Goal: Task Accomplishment & Management: Complete application form

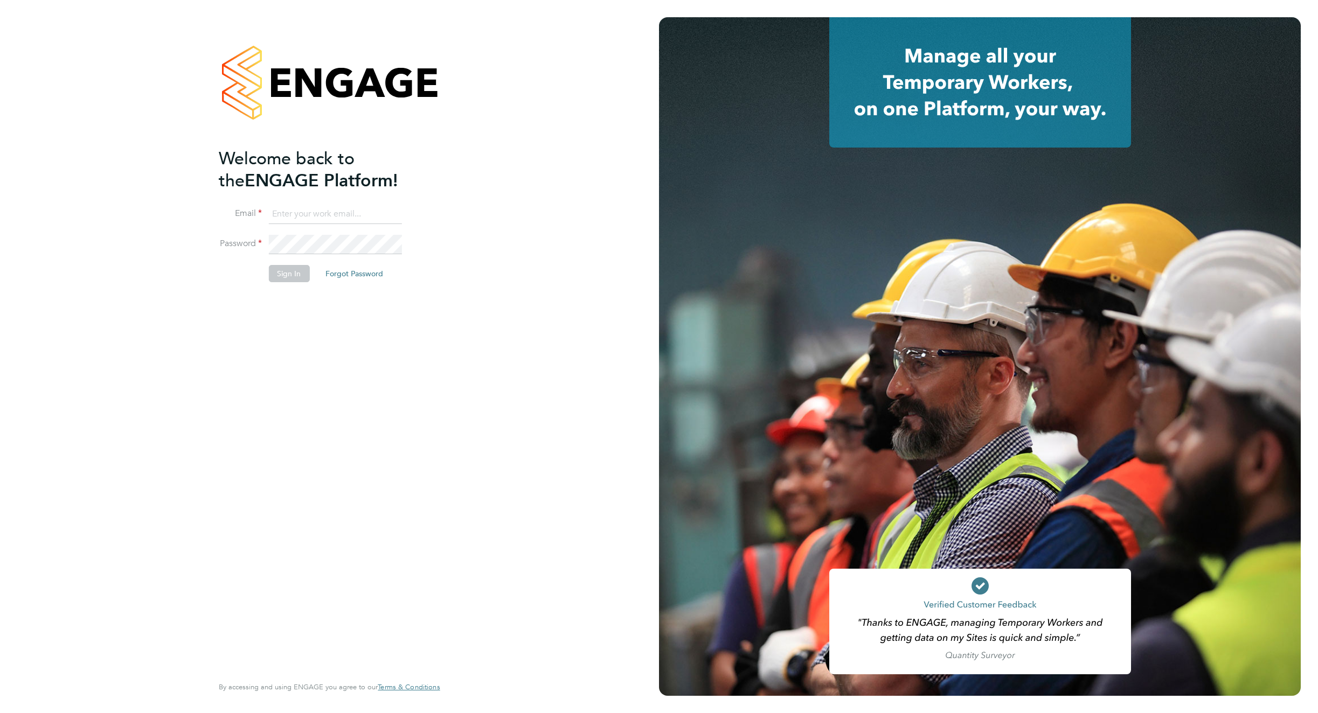
click at [333, 227] on li "Email" at bounding box center [324, 220] width 210 height 30
click at [334, 217] on input at bounding box center [334, 214] width 133 height 19
type input "natalie.hyde@hays.com"
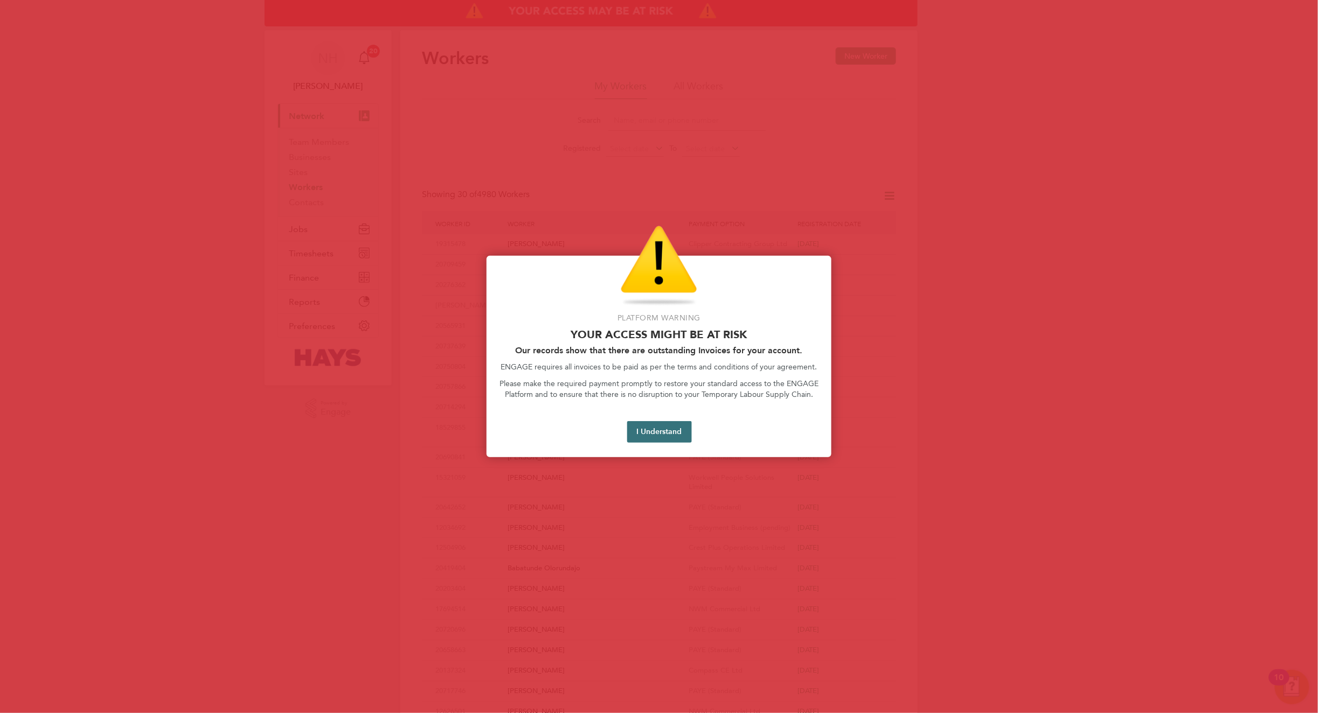
click at [647, 434] on button "I Understand" at bounding box center [659, 432] width 65 height 22
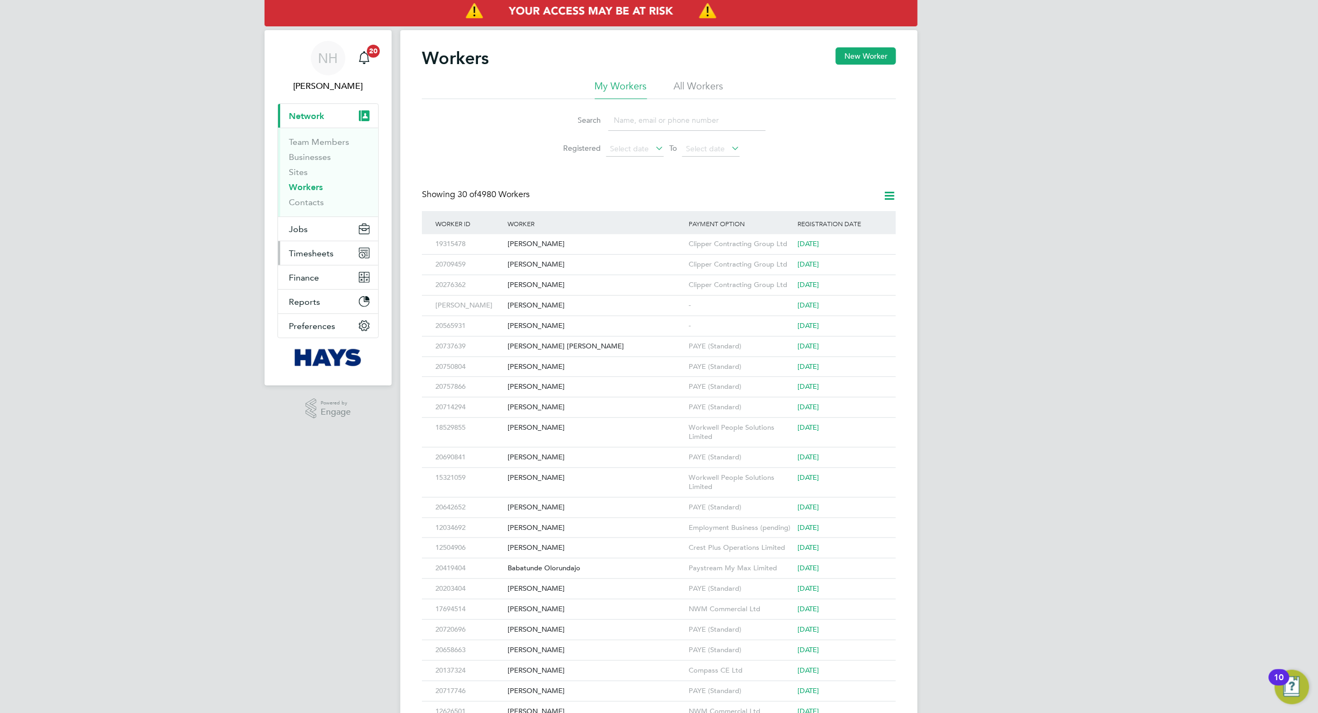
click at [316, 255] on span "Timesheets" at bounding box center [311, 253] width 45 height 10
click at [304, 188] on link "Timesheets" at bounding box center [311, 190] width 45 height 10
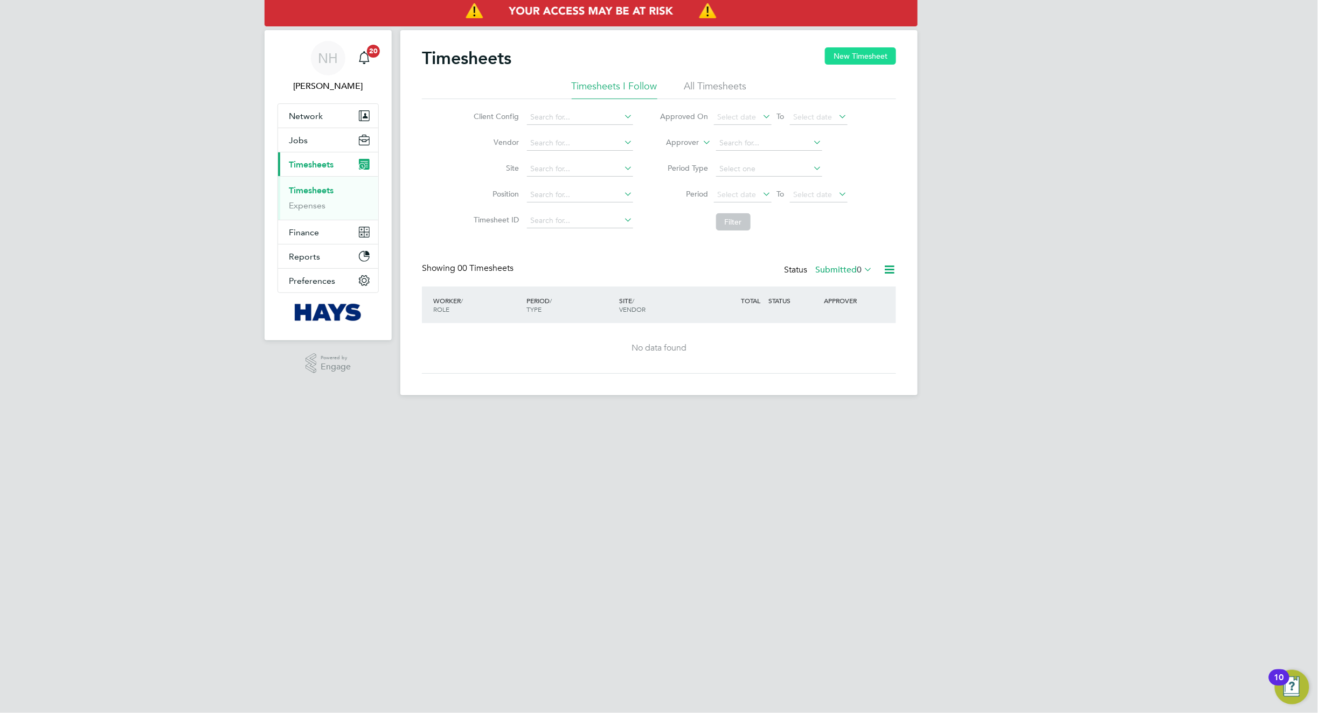
click at [868, 55] on button "New Timesheet" at bounding box center [860, 55] width 71 height 17
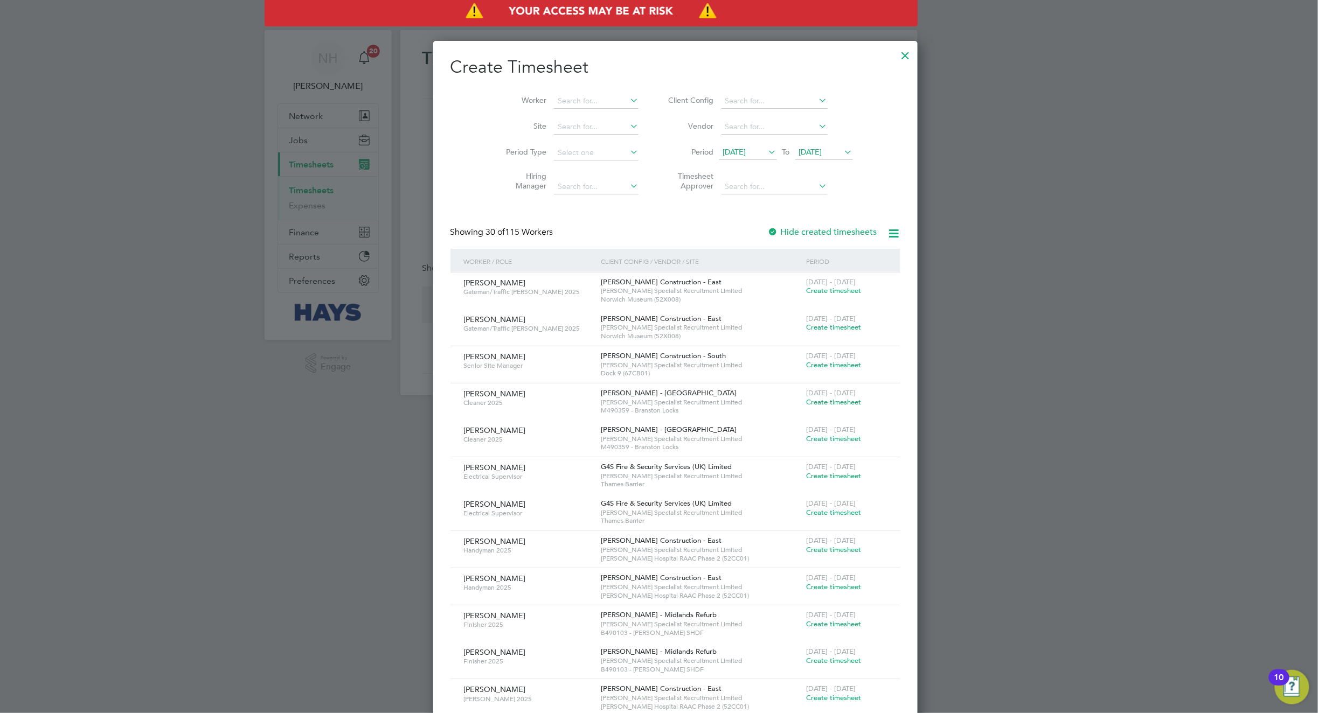
scroll to position [1994, 451]
click at [572, 98] on input at bounding box center [596, 101] width 85 height 15
click at [576, 110] on li "[PERSON_NAME]" at bounding box center [603, 115] width 133 height 15
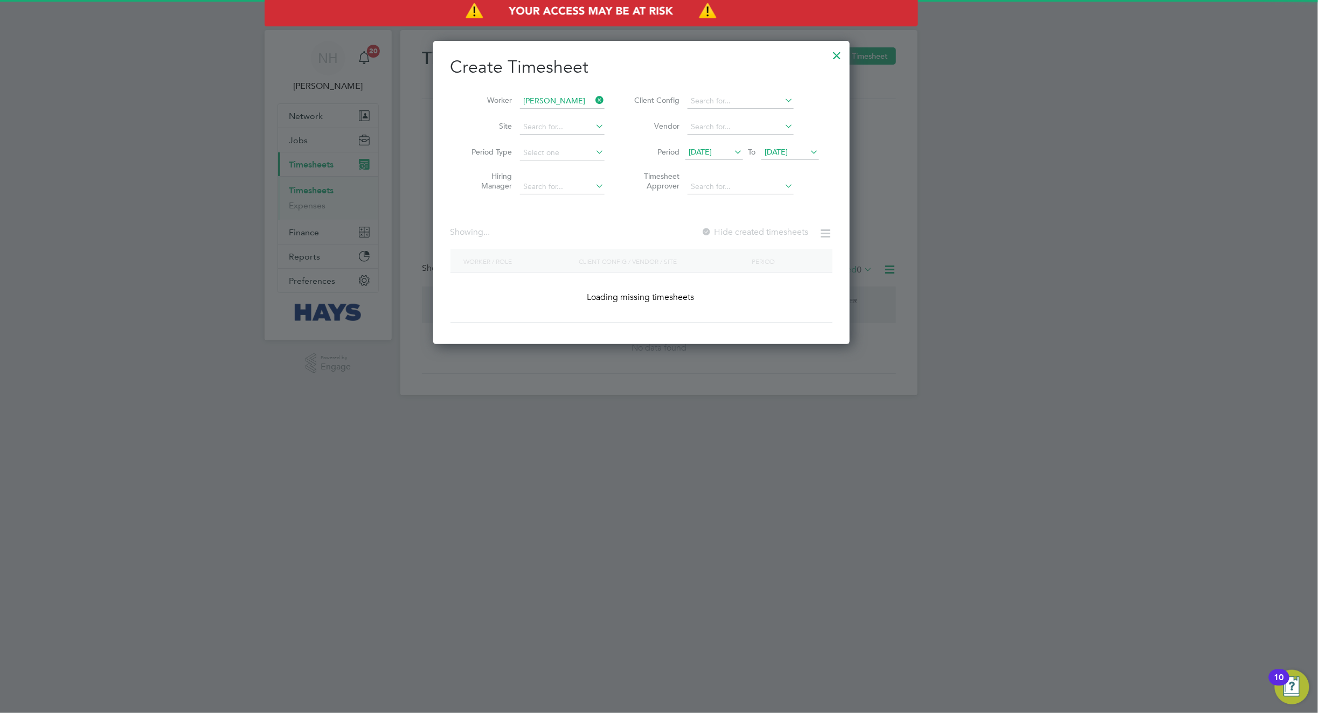
type input "[PERSON_NAME]"
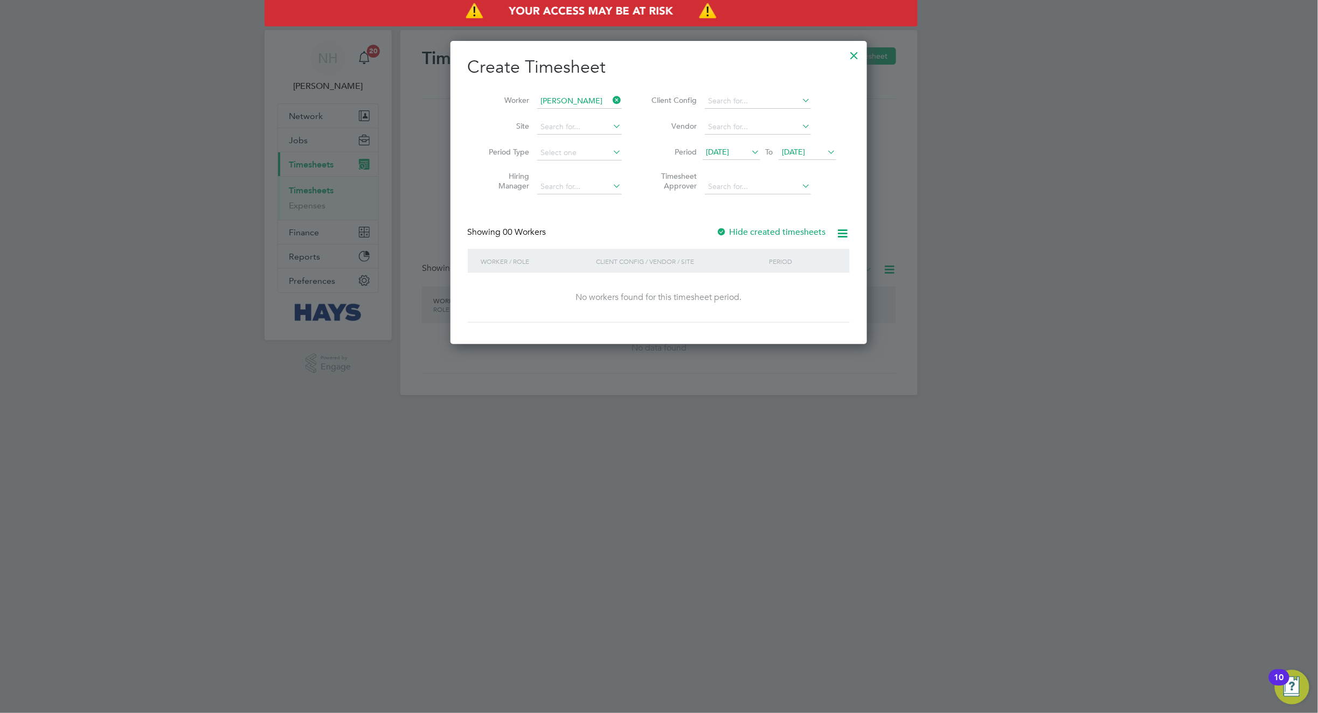
scroll to position [304, 417]
click at [721, 229] on div at bounding box center [722, 232] width 11 height 11
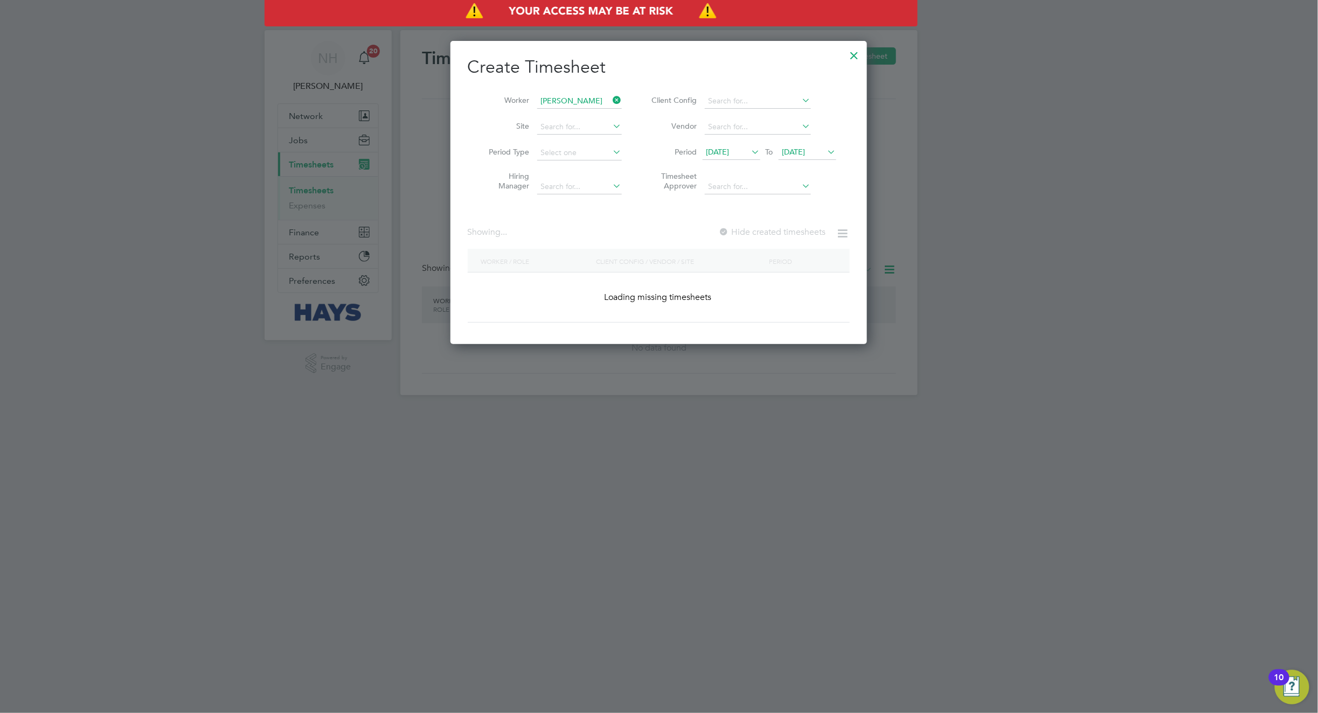
scroll to position [355, 417]
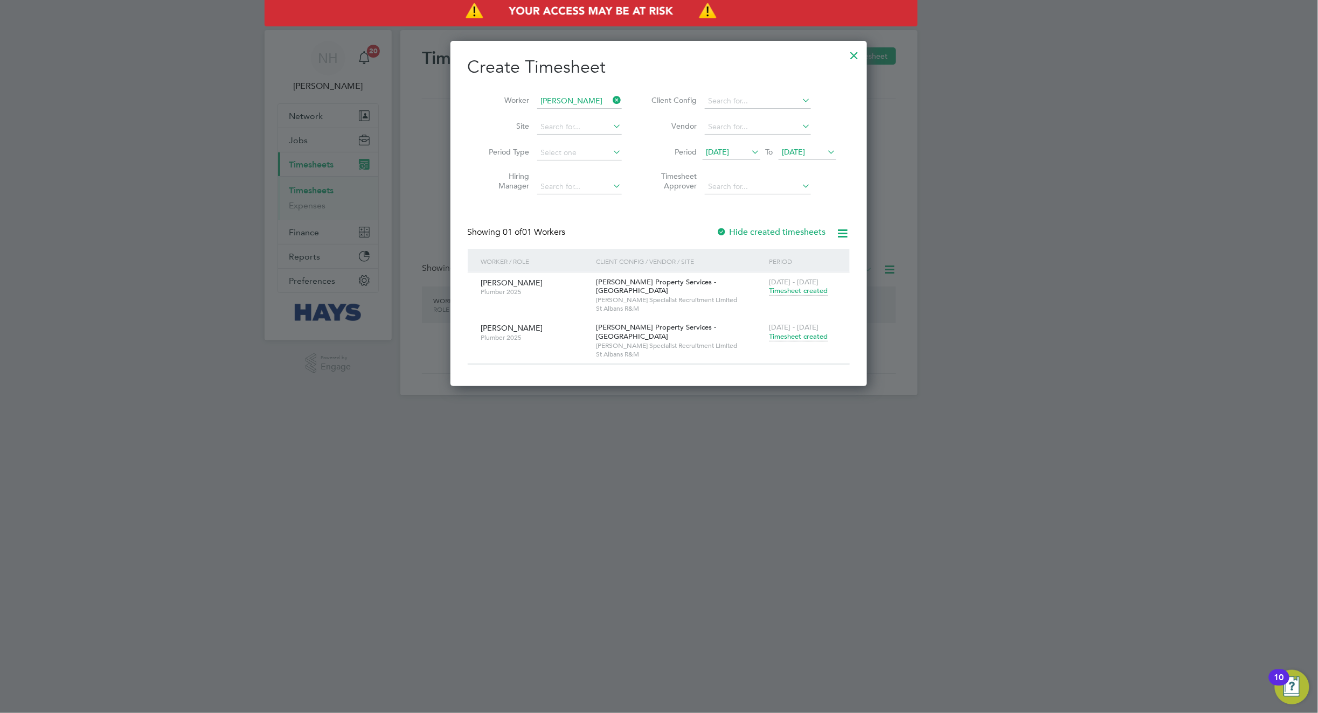
click at [809, 342] on span "Timesheet created" at bounding box center [798, 337] width 59 height 10
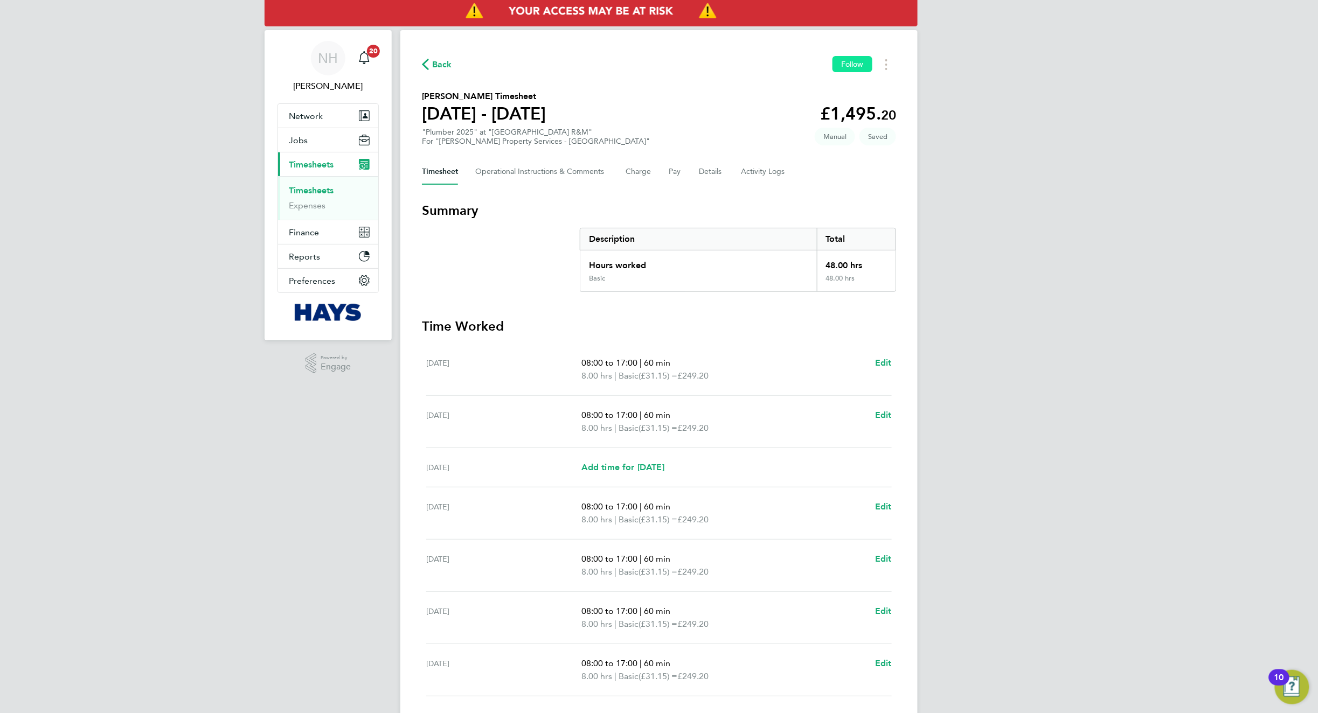
click at [858, 61] on span "Follow" at bounding box center [852, 64] width 23 height 10
click at [445, 65] on span "Back" at bounding box center [442, 64] width 20 height 13
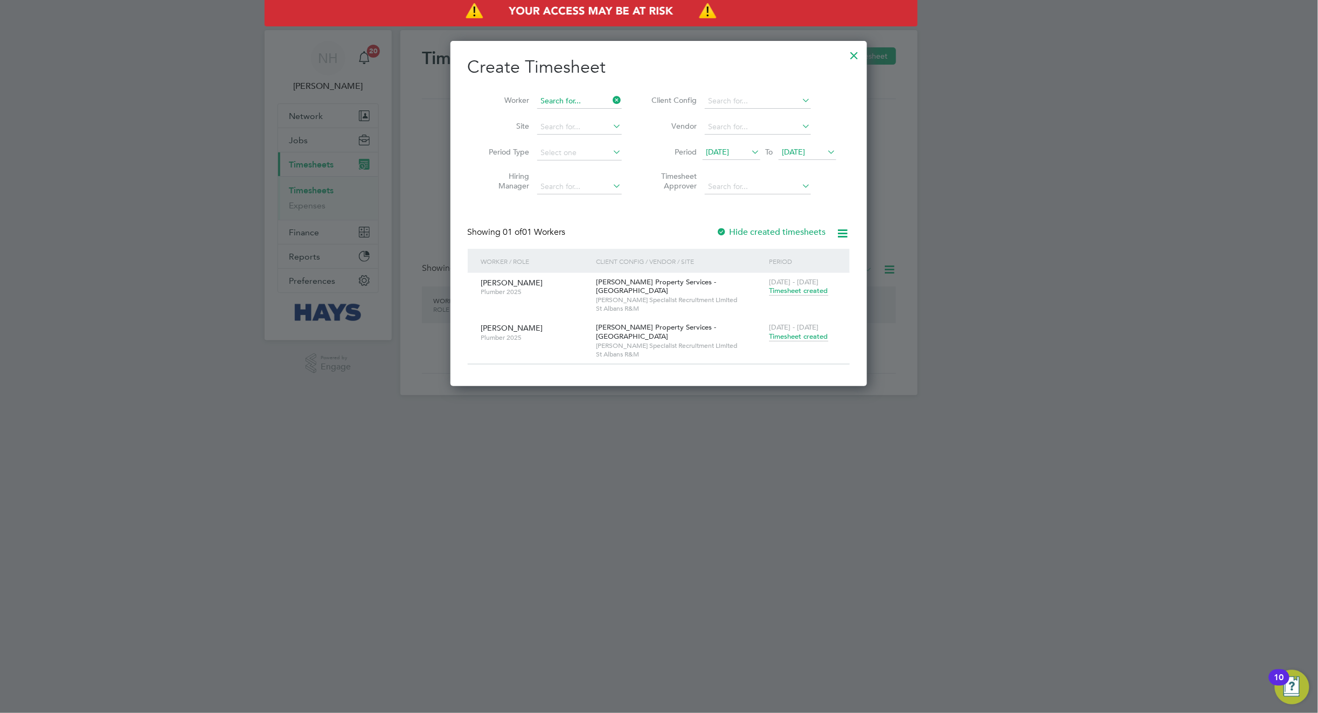
scroll to position [304, 417]
click at [589, 94] on input at bounding box center [579, 101] width 85 height 15
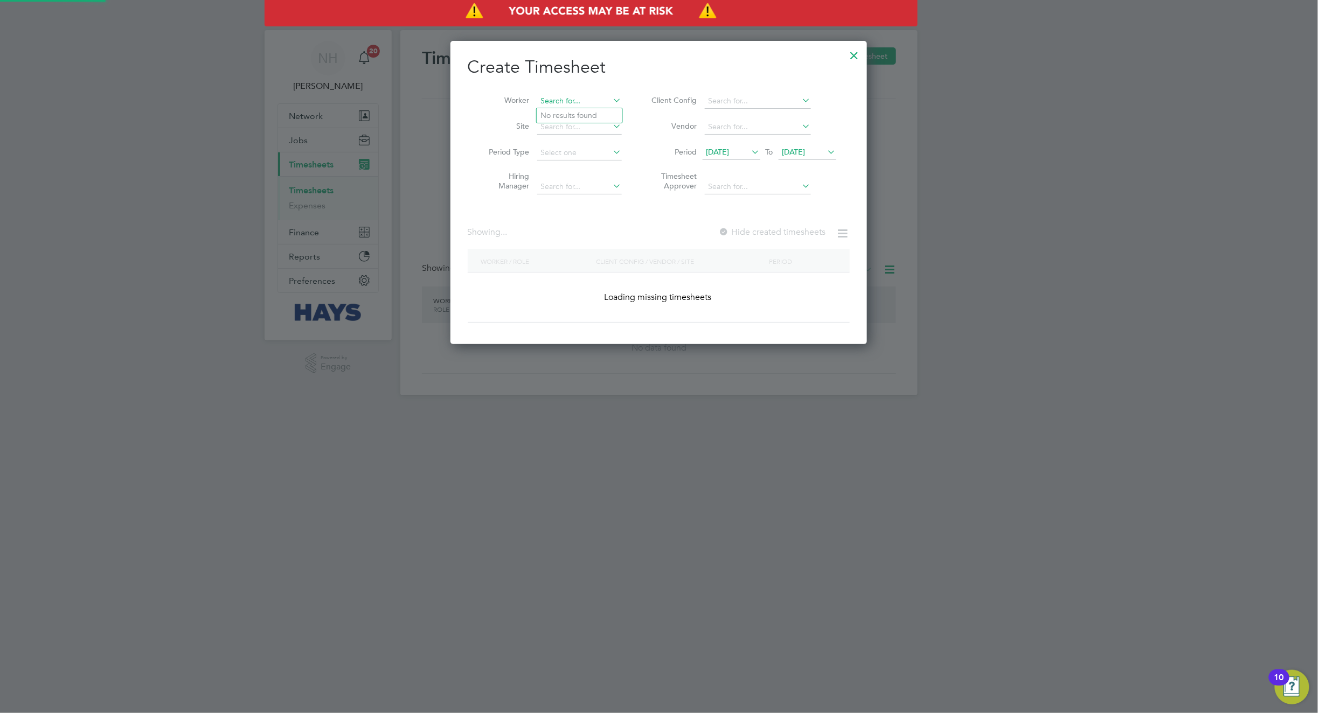
scroll to position [1994, 451]
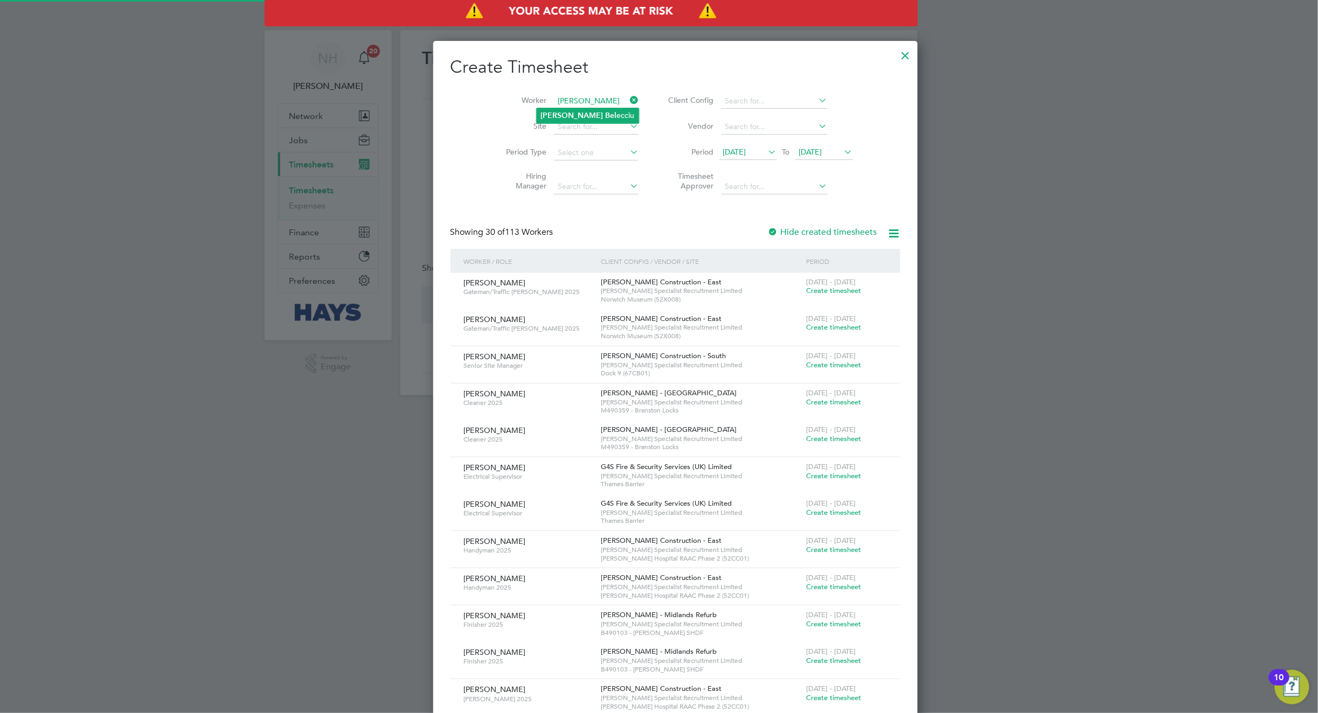
click at [585, 111] on li "[PERSON_NAME] Bel ecciu" at bounding box center [588, 115] width 102 height 15
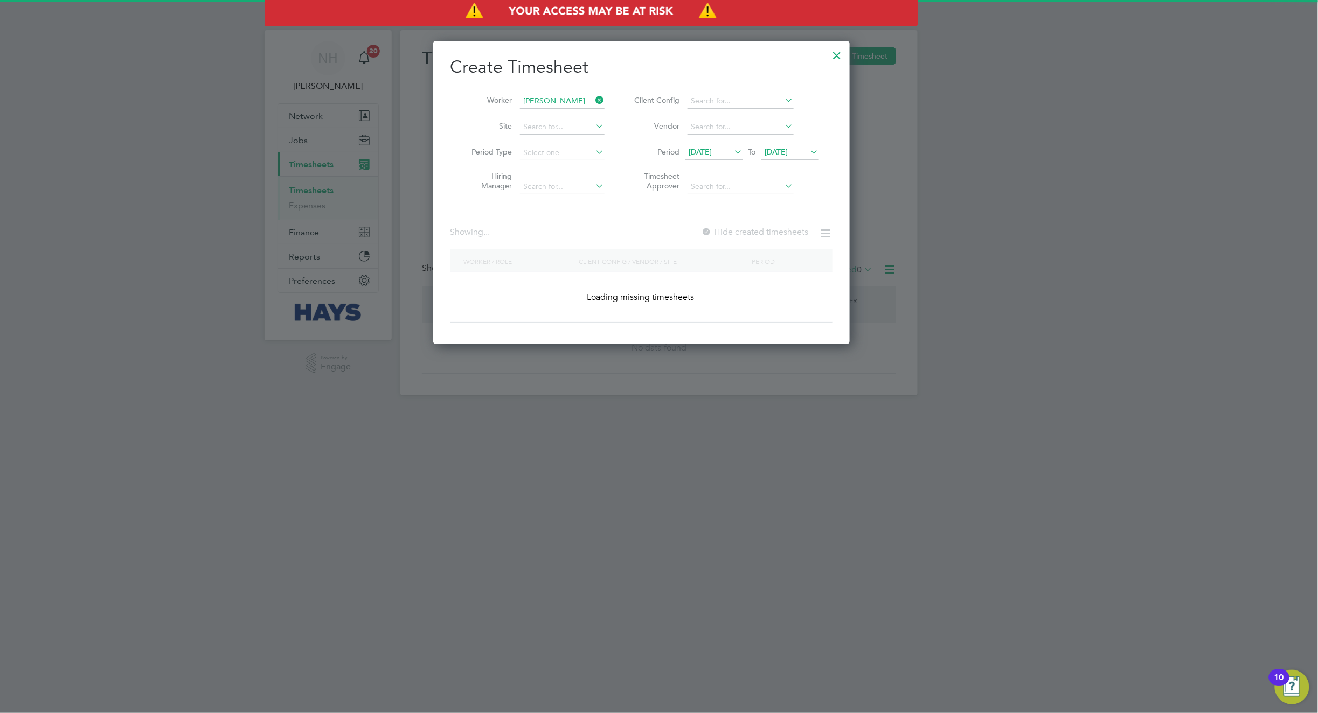
type input "[PERSON_NAME]"
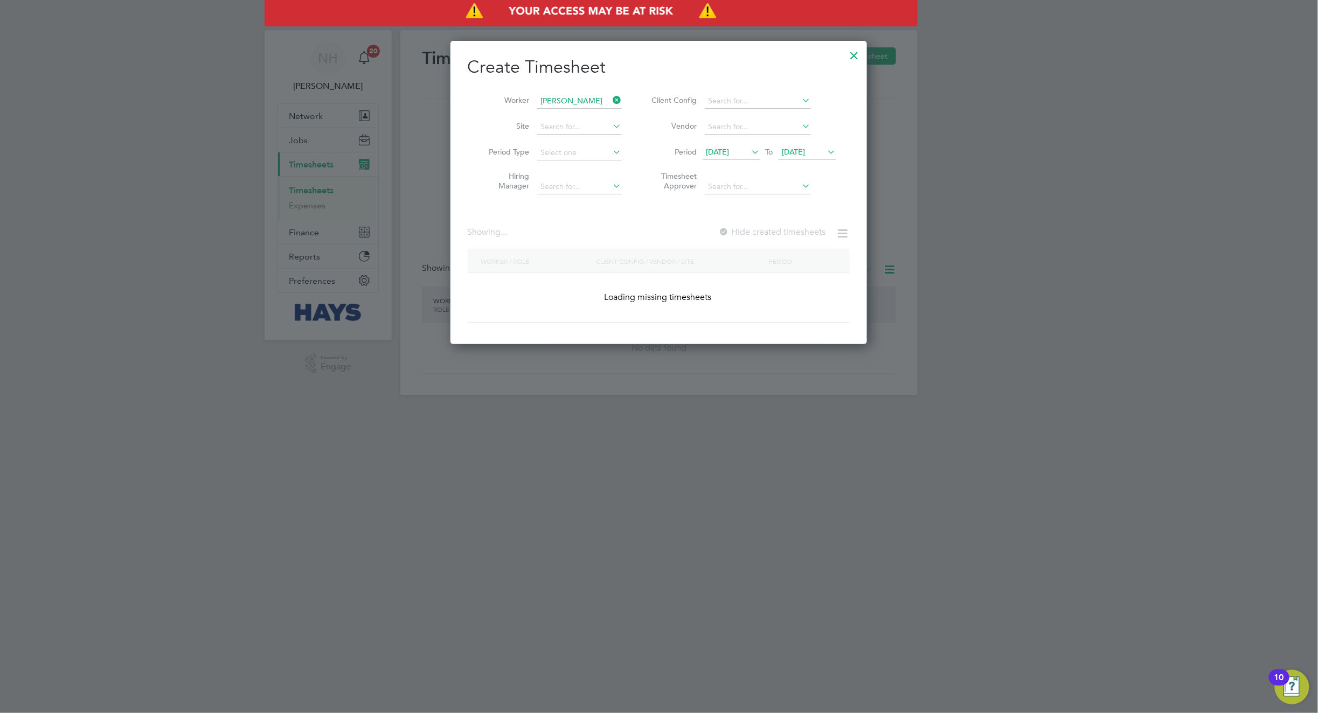
scroll to position [304, 417]
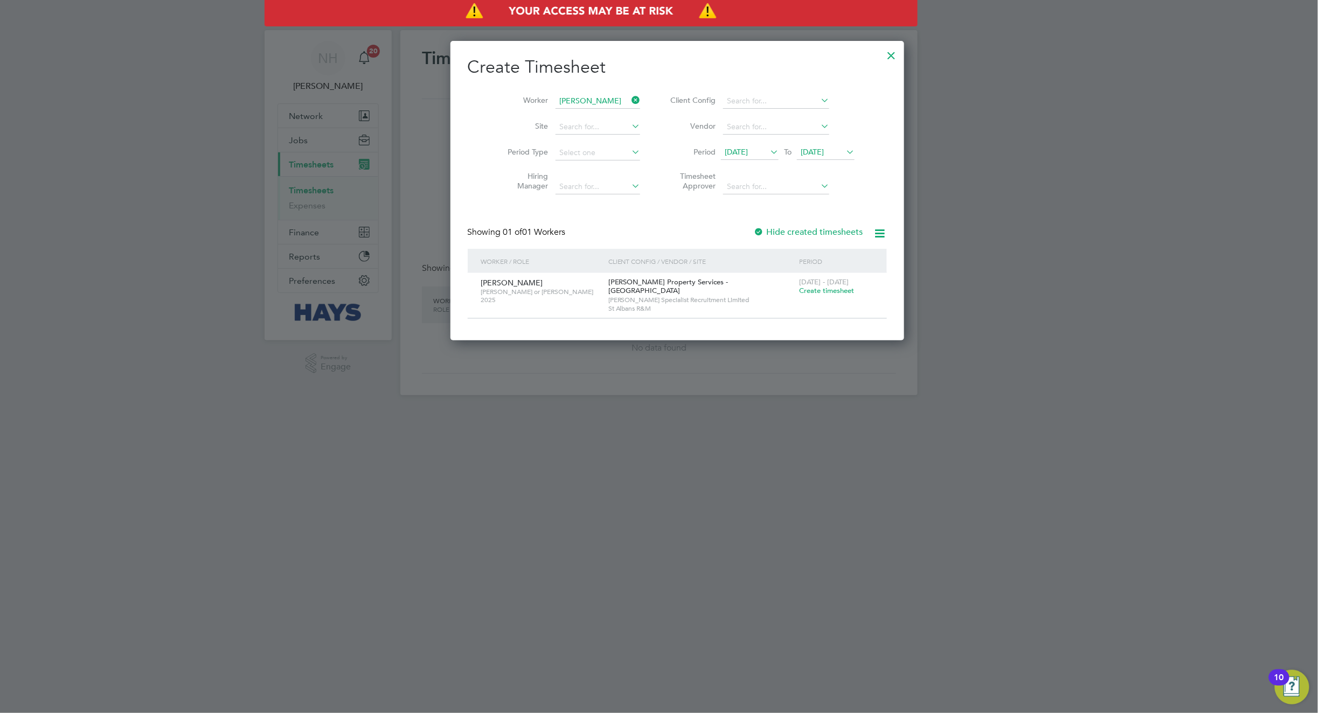
click at [804, 156] on span "[DATE]" at bounding box center [812, 152] width 23 height 10
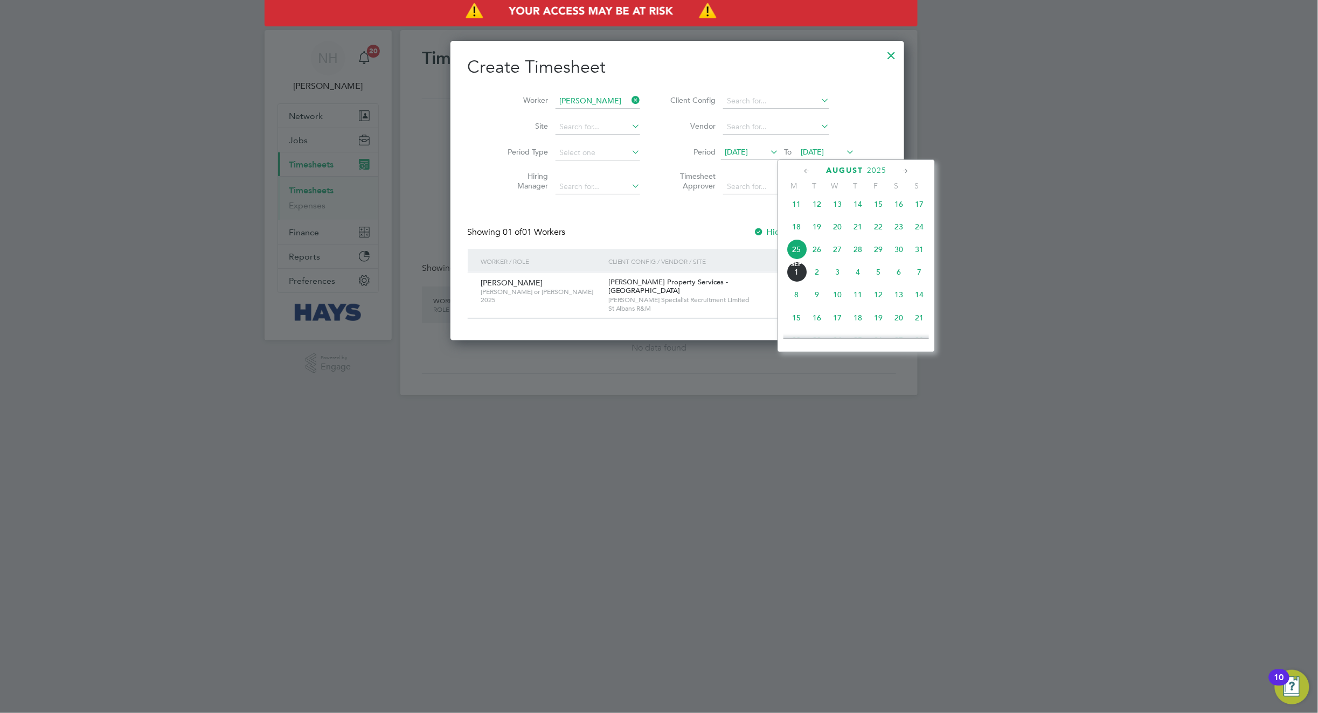
click at [881, 258] on span "29" at bounding box center [878, 249] width 20 height 20
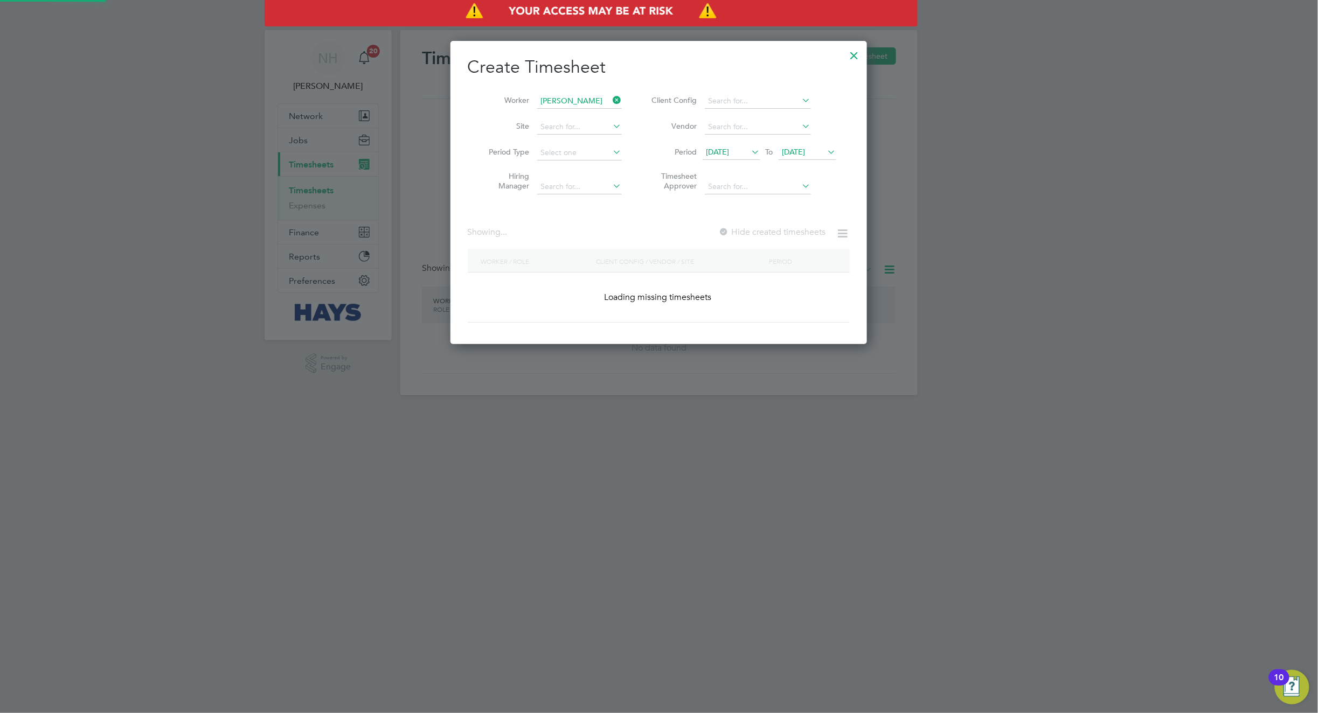
scroll to position [304, 417]
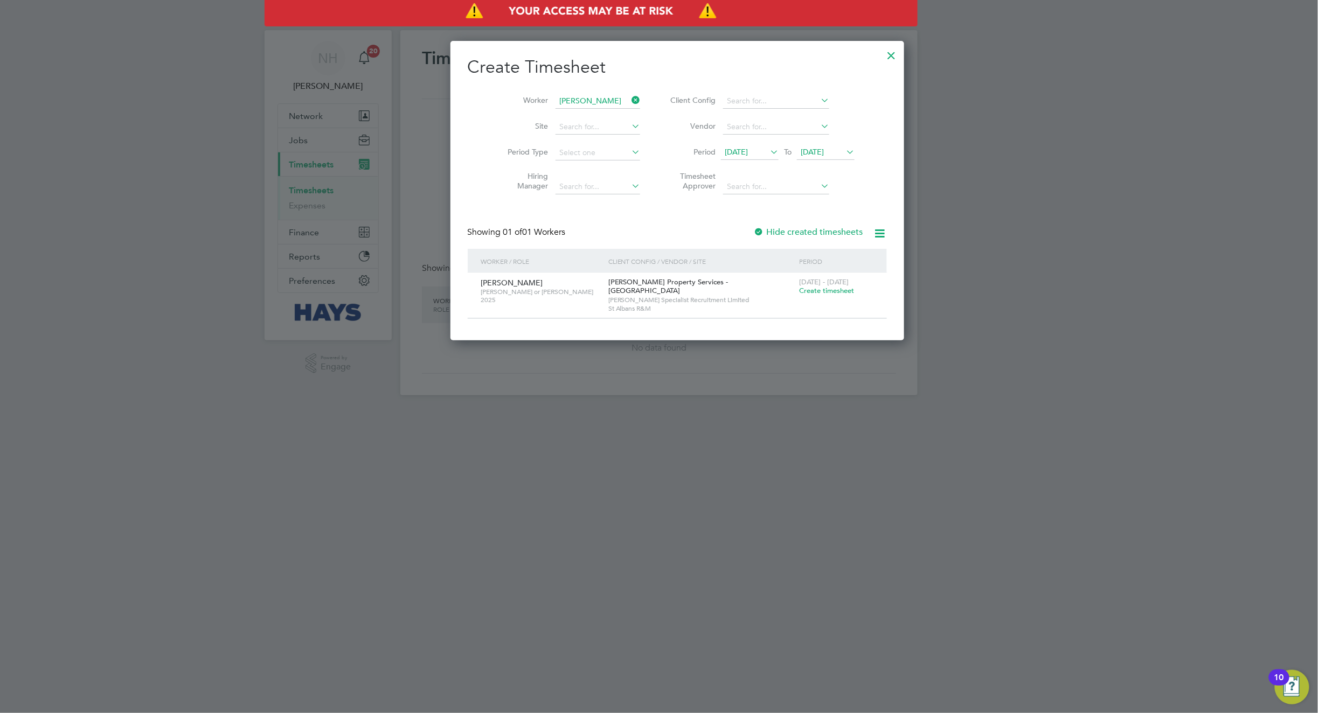
click at [817, 154] on span "[DATE]" at bounding box center [812, 152] width 23 height 10
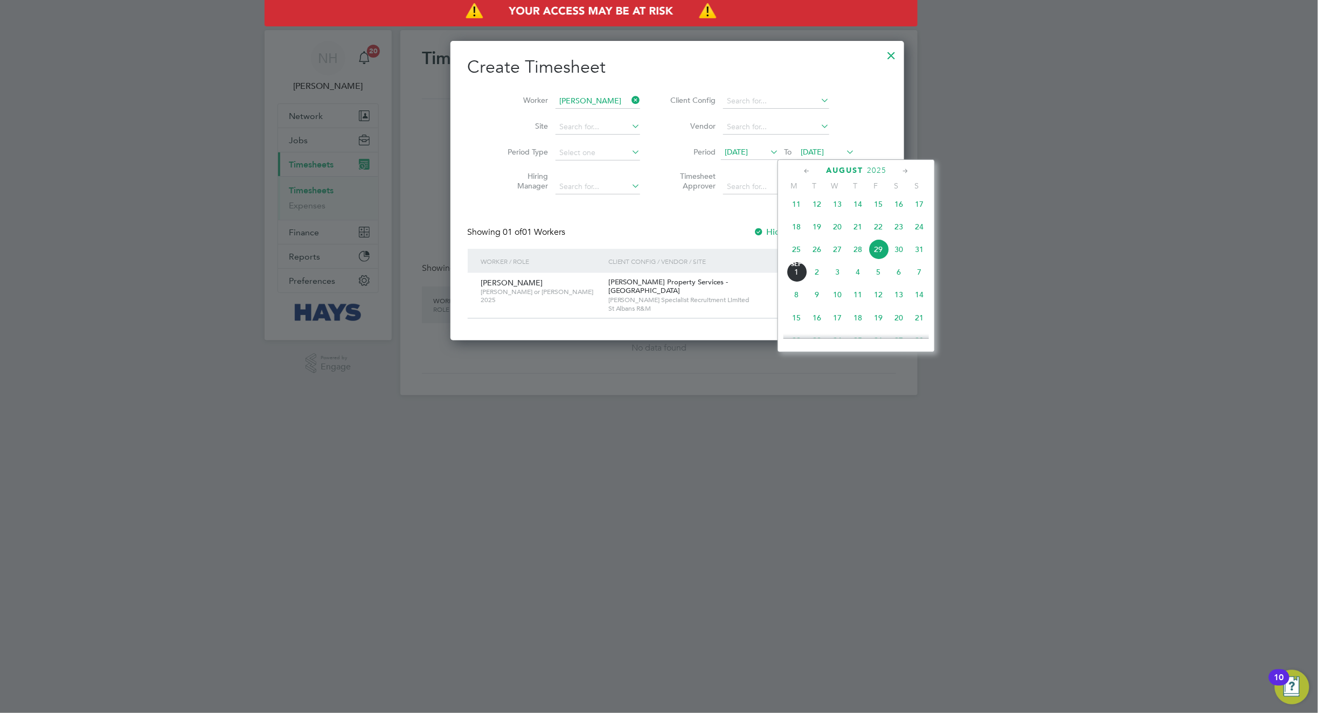
click at [882, 298] on span "12" at bounding box center [878, 294] width 20 height 20
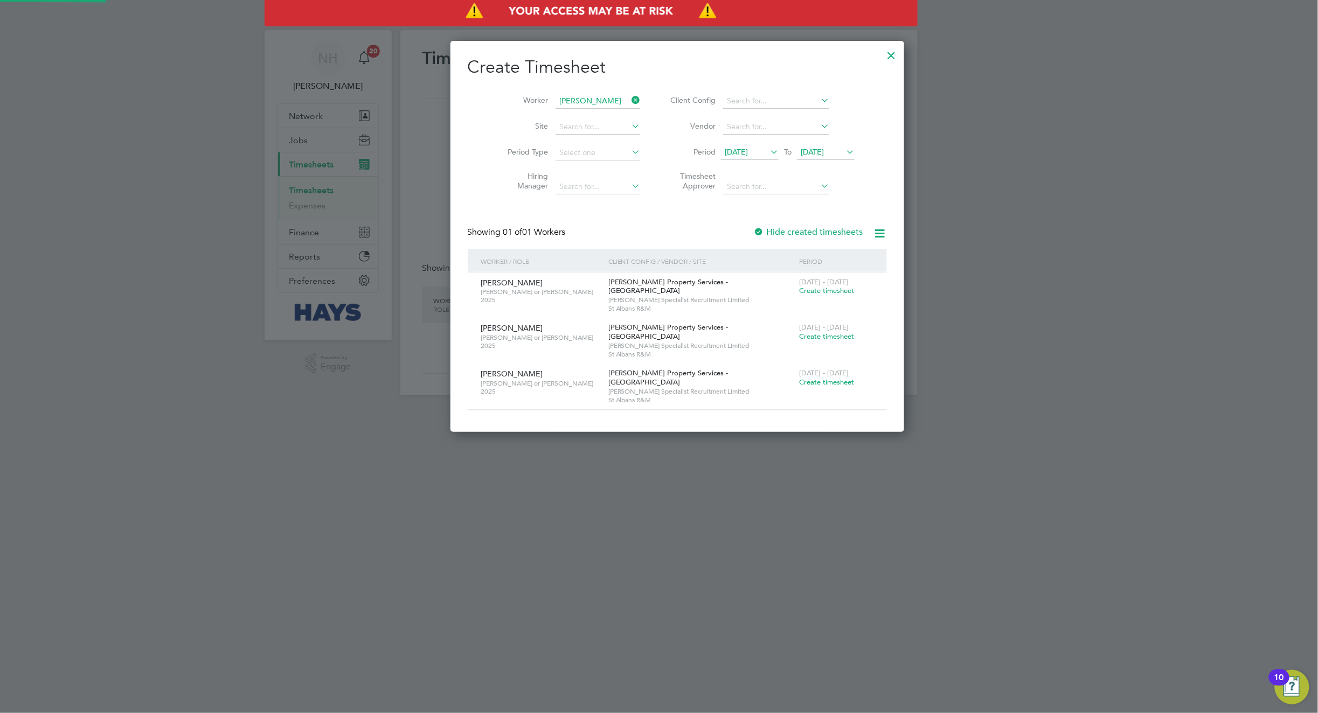
scroll to position [405, 417]
click at [754, 231] on div at bounding box center [759, 232] width 11 height 11
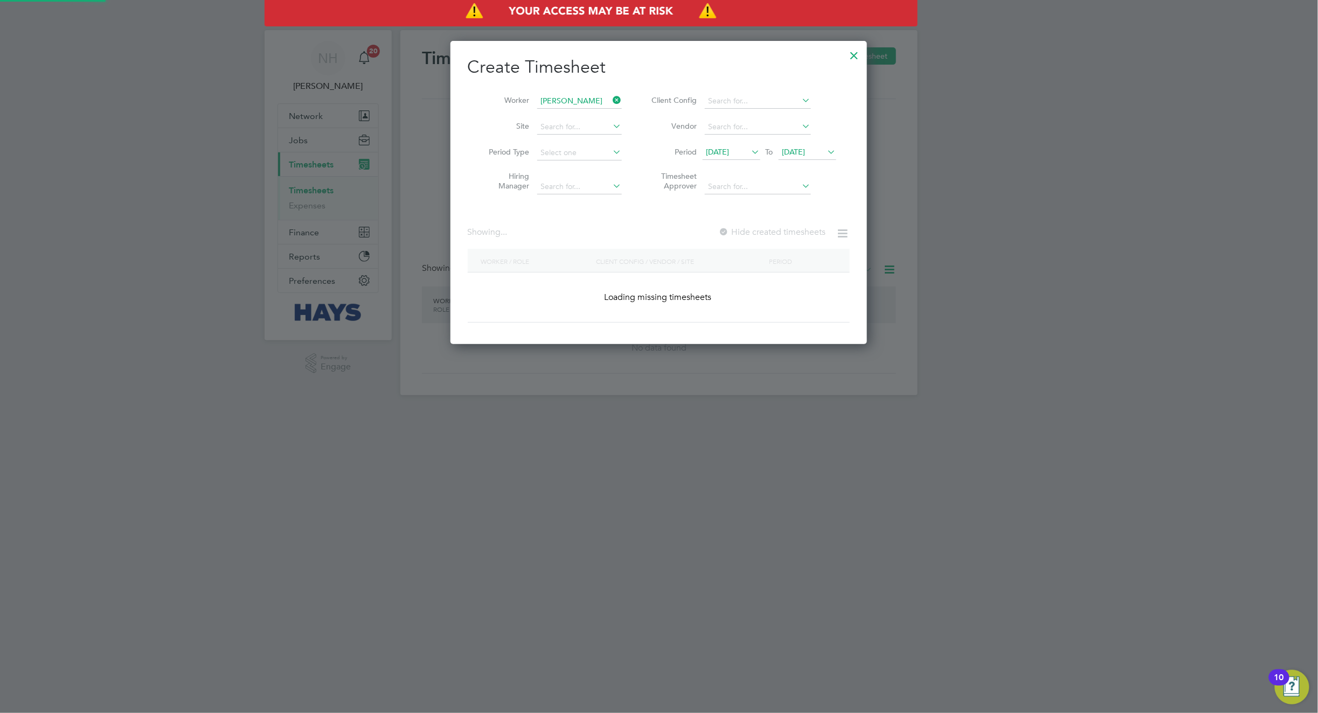
scroll to position [455, 417]
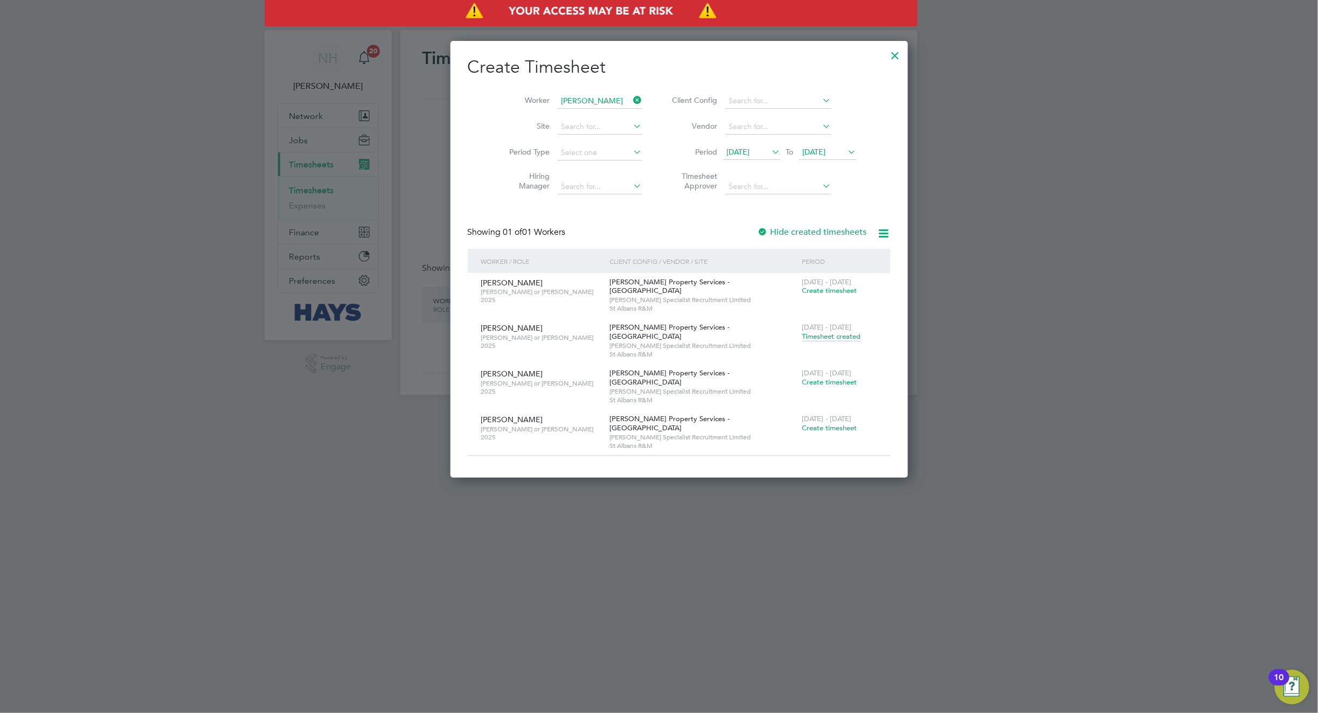
click at [802, 340] on span "Timesheet created" at bounding box center [831, 337] width 59 height 10
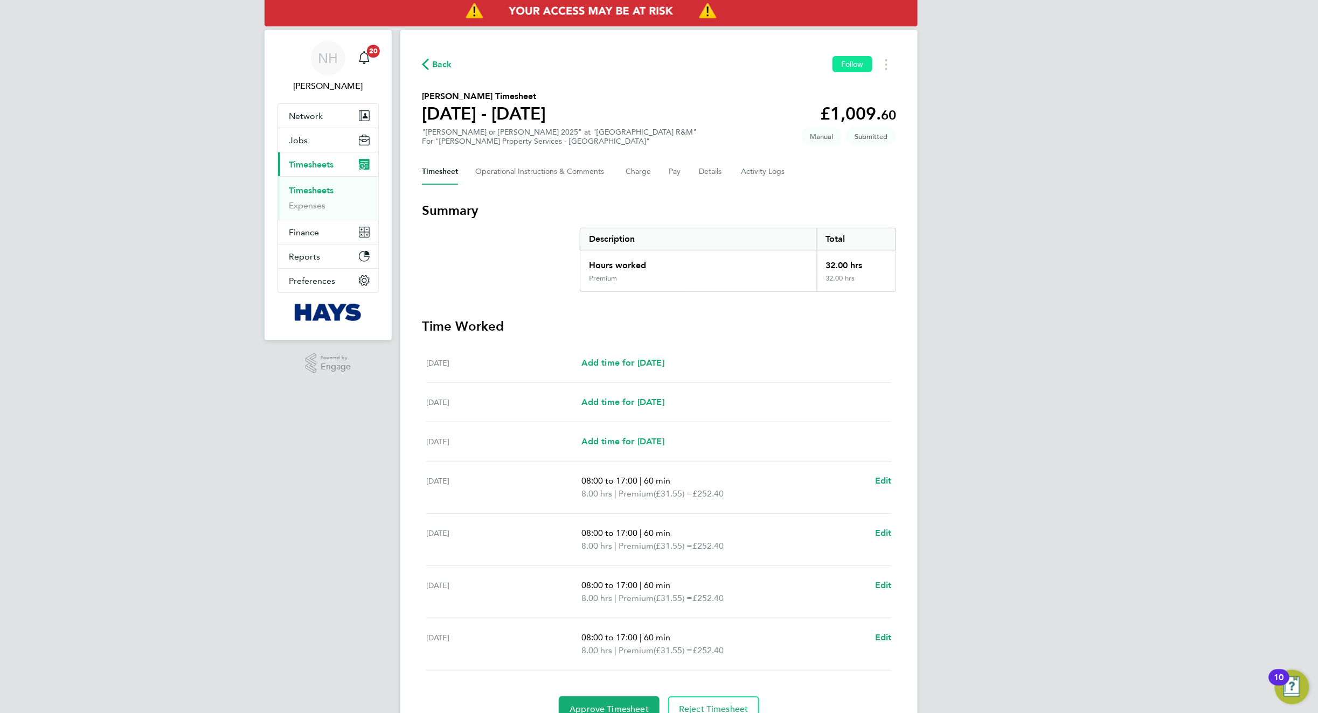
click at [850, 63] on span "Follow" at bounding box center [852, 64] width 23 height 10
